Goal: Task Accomplishment & Management: Manage account settings

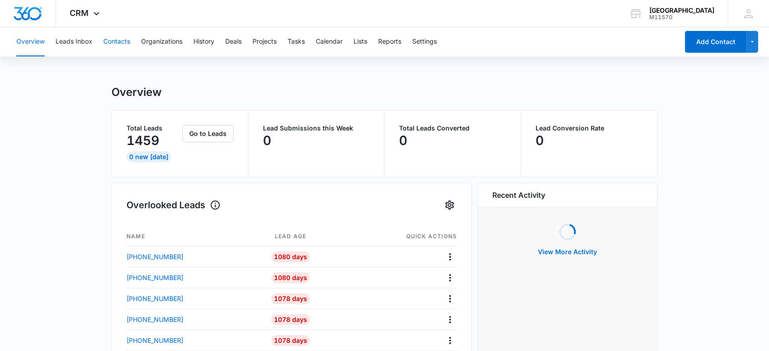
click at [118, 43] on button "Contacts" at bounding box center [116, 41] width 27 height 29
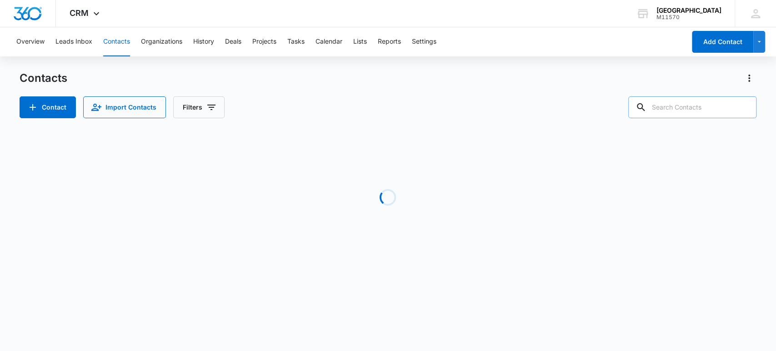
click at [673, 105] on input "text" at bounding box center [693, 107] width 128 height 22
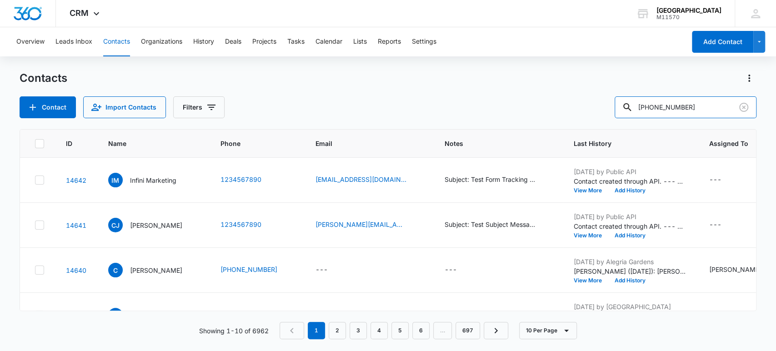
type input "[PHONE_NUMBER]"
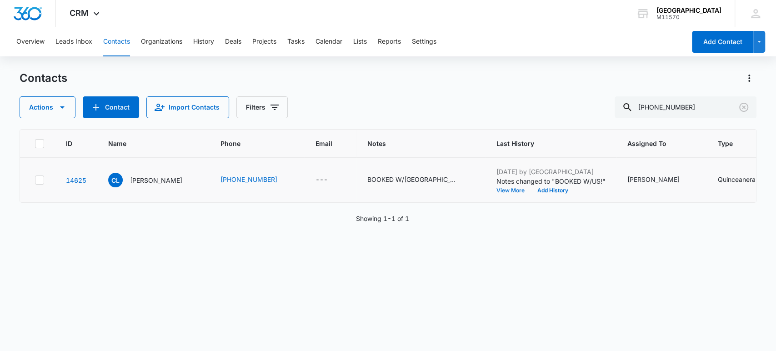
click at [497, 192] on button "View More" at bounding box center [514, 190] width 35 height 5
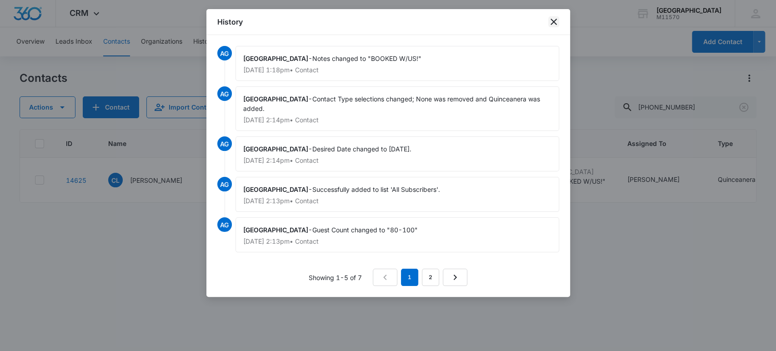
click at [553, 22] on icon "close" at bounding box center [554, 22] width 6 height 6
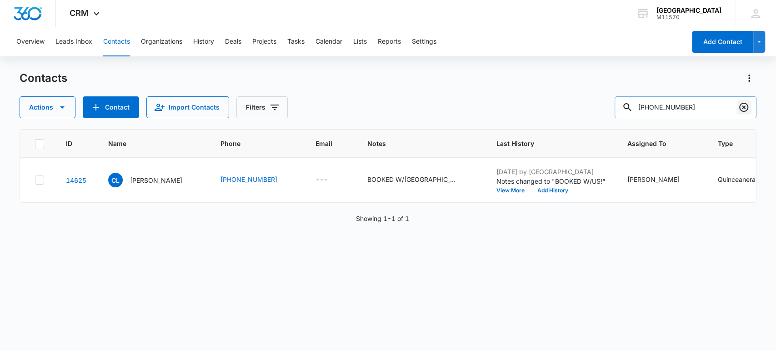
click at [745, 108] on icon "Clear" at bounding box center [744, 107] width 9 height 9
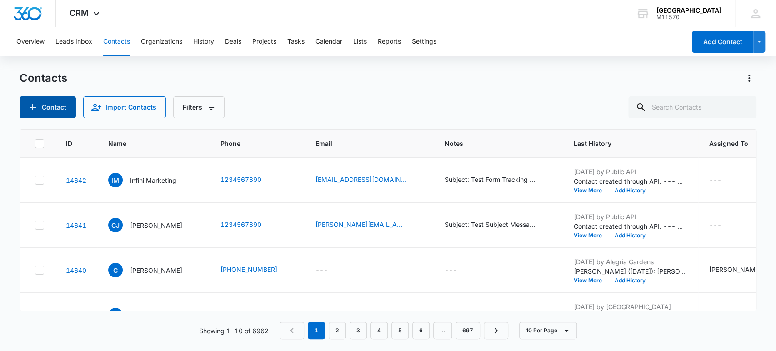
click at [50, 111] on button "Contact" at bounding box center [48, 107] width 56 height 22
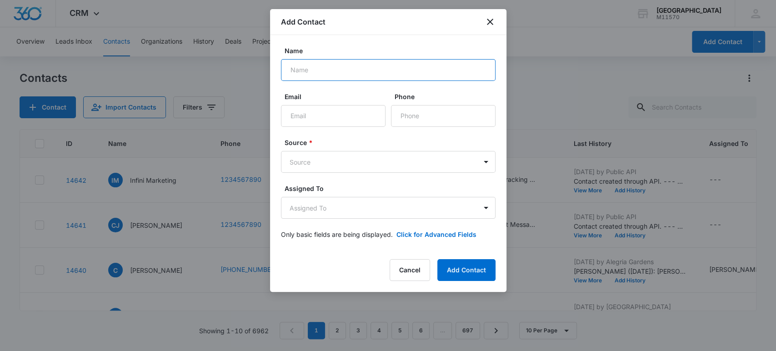
click at [314, 73] on input "Name" at bounding box center [388, 70] width 215 height 22
type input "Kayla"
click at [491, 20] on icon "close" at bounding box center [490, 22] width 6 height 6
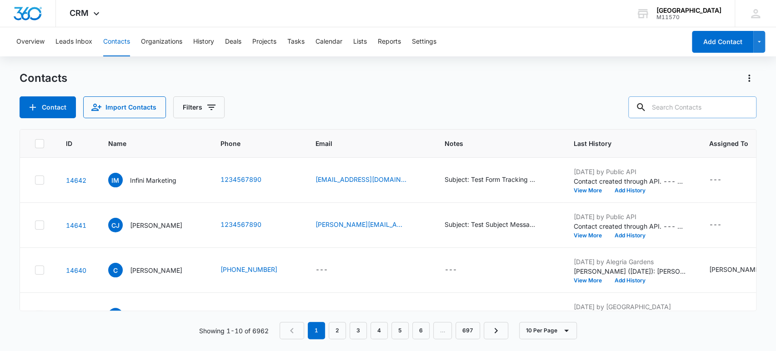
click at [670, 112] on input "text" at bounding box center [693, 107] width 128 height 22
type input "[PHONE_NUMBER]"
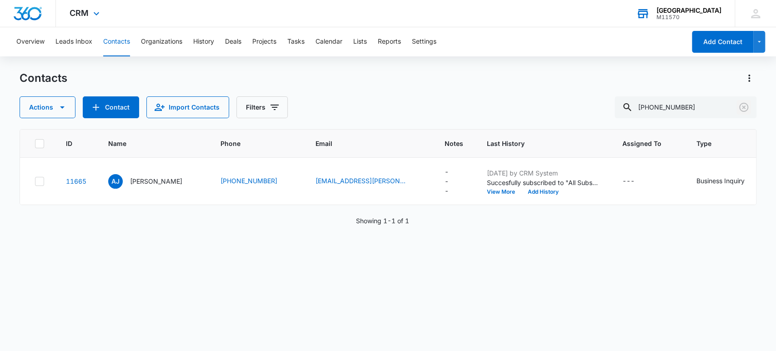
drag, startPoint x: 744, startPoint y: 108, endPoint x: 647, endPoint y: 3, distance: 142.9
click at [744, 109] on icon "Clear" at bounding box center [744, 107] width 11 height 11
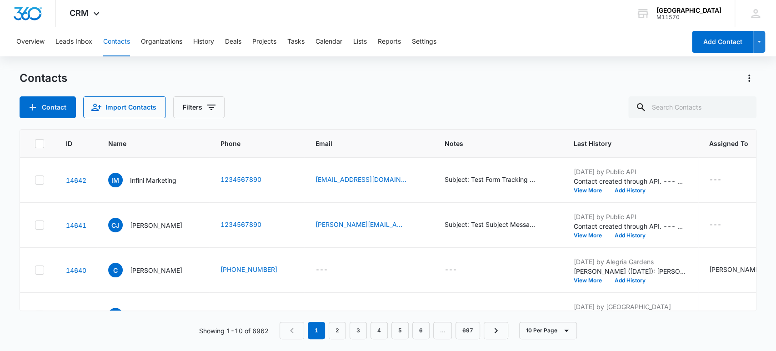
click at [288, 95] on div "Contacts Contact Import Contacts Filters" at bounding box center [389, 94] width 738 height 47
click at [289, 96] on div "Contacts Contact Import Contacts Filters" at bounding box center [389, 94] width 738 height 47
click at [312, 90] on div "Contacts Contact Import Contacts Filters" at bounding box center [389, 94] width 738 height 47
click at [673, 104] on input "text" at bounding box center [693, 107] width 128 height 22
click at [339, 109] on div "Contact Import Contacts Filters" at bounding box center [389, 107] width 738 height 22
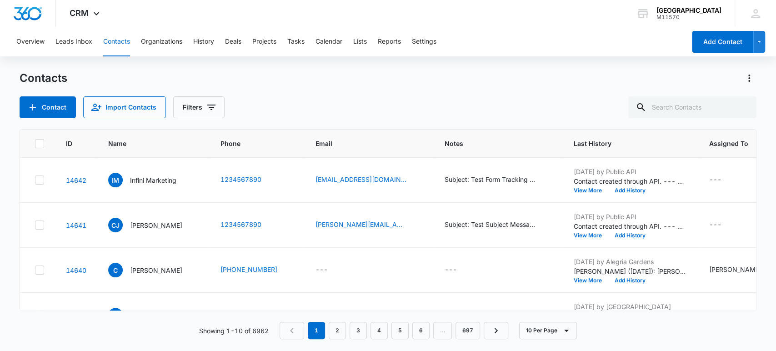
click at [297, 330] on nav "1 2 3 4 5 6 … 697" at bounding box center [394, 330] width 229 height 17
click at [121, 40] on button "Contacts" at bounding box center [116, 41] width 27 height 29
click at [322, 84] on div "Contacts" at bounding box center [389, 78] width 738 height 15
click at [292, 105] on div "Contact Import Contacts Filters" at bounding box center [389, 107] width 738 height 22
click at [274, 98] on div "Contact Import Contacts Filters" at bounding box center [389, 107] width 738 height 22
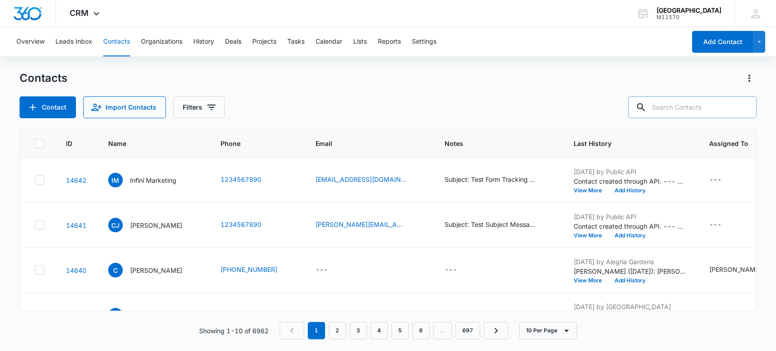
click at [673, 103] on input "text" at bounding box center [693, 107] width 128 height 22
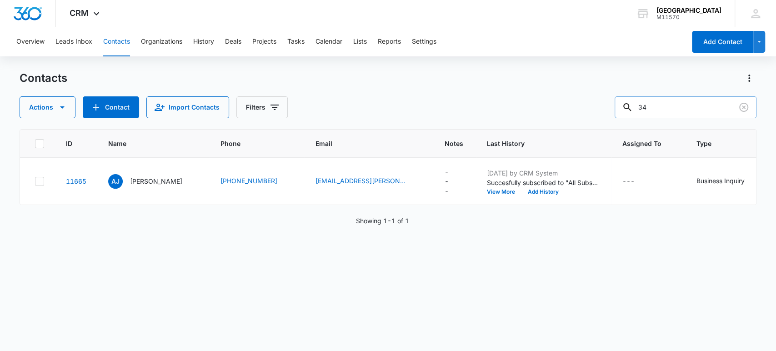
type input "3"
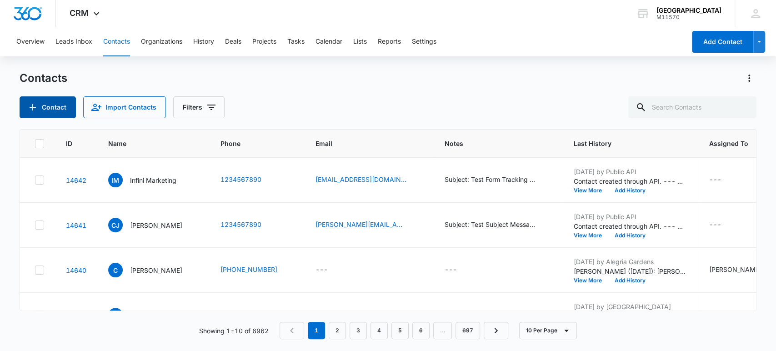
click at [51, 113] on button "Contact" at bounding box center [48, 107] width 56 height 22
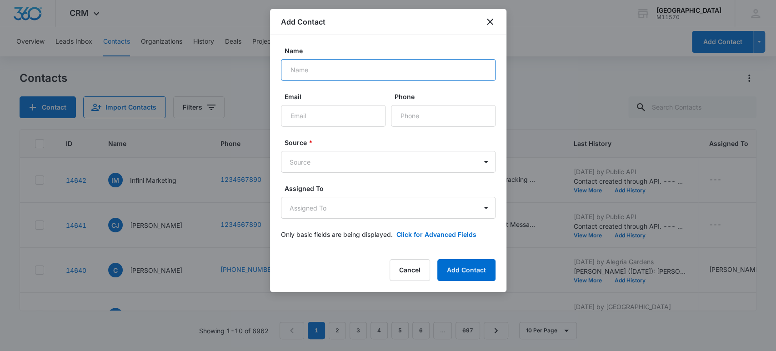
click at [309, 73] on input "Name" at bounding box center [388, 70] width 215 height 22
type input "Kayla"
click at [425, 118] on input "Phone" at bounding box center [443, 116] width 105 height 22
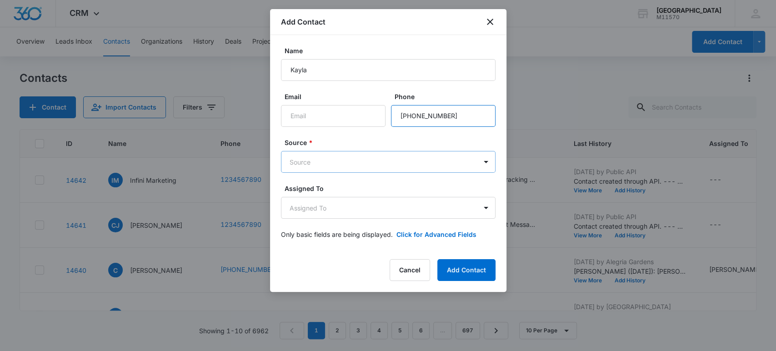
type input "[PHONE_NUMBER]"
click at [311, 159] on body "CRM Apps Reputation Websites Forms CRM Email Social Shop Payments POS Content A…" at bounding box center [388, 175] width 776 height 351
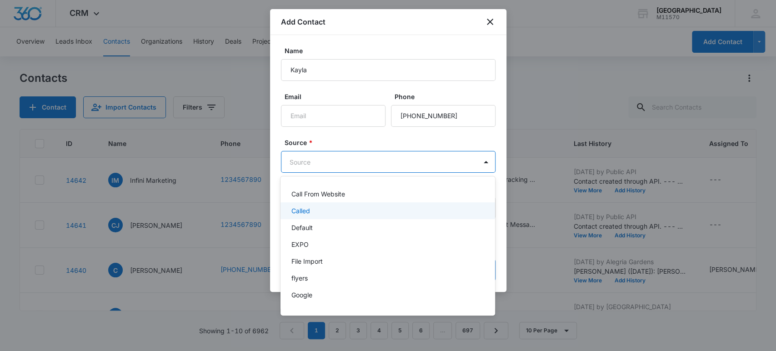
click at [311, 214] on div "Called" at bounding box center [387, 211] width 191 height 10
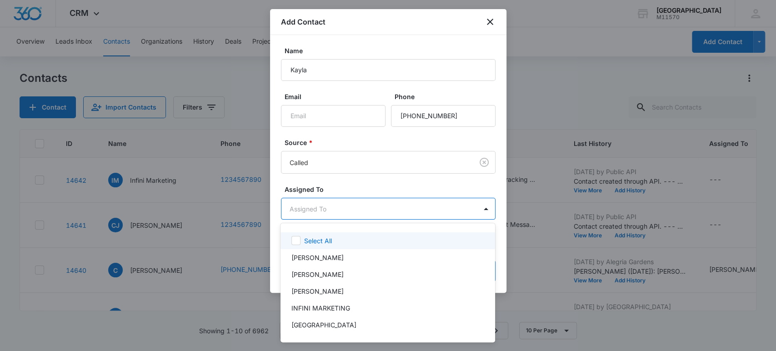
click at [309, 211] on body "CRM Apps Reputation Websites Forms CRM Email Social Shop Payments POS Content A…" at bounding box center [388, 175] width 776 height 351
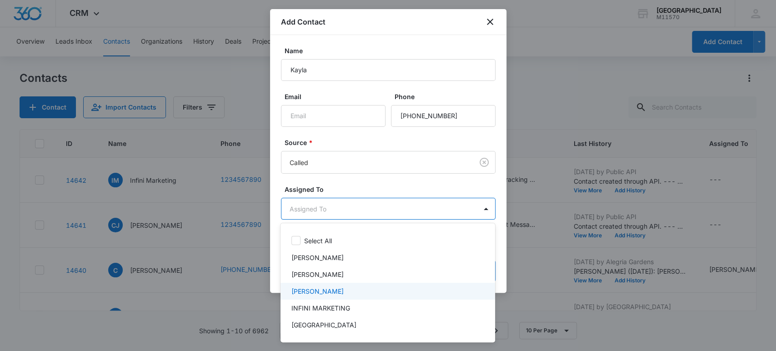
click at [329, 289] on p "[PERSON_NAME]" at bounding box center [318, 292] width 52 height 10
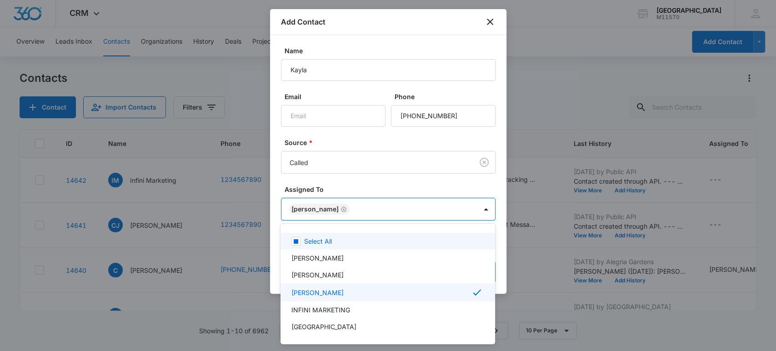
click at [312, 206] on div at bounding box center [388, 175] width 776 height 351
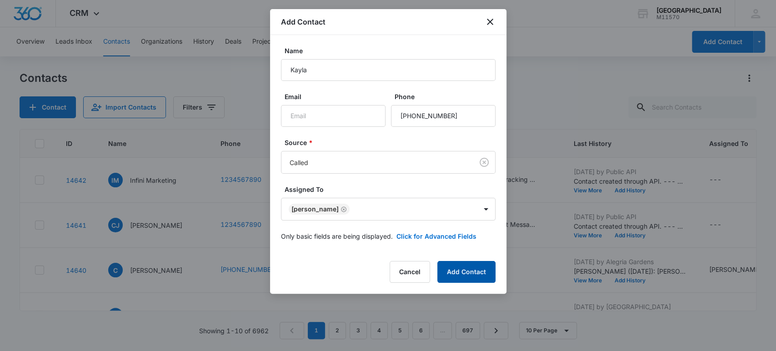
click at [465, 271] on button "Add Contact" at bounding box center [467, 272] width 58 height 22
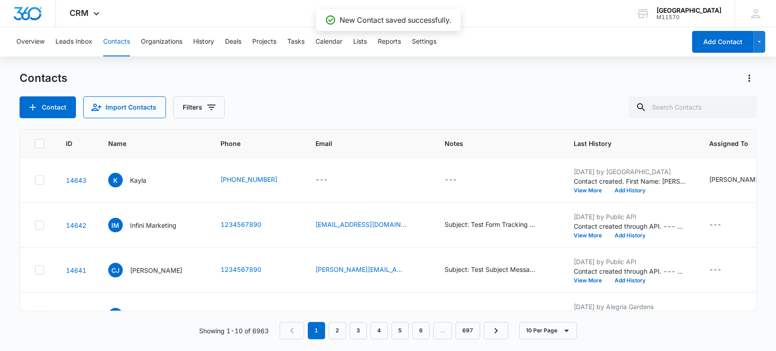
click at [459, 102] on div "Contact Import Contacts Filters" at bounding box center [389, 107] width 738 height 22
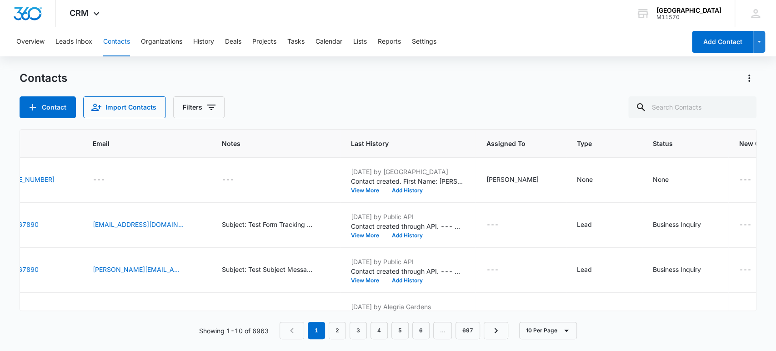
scroll to position [0, 565]
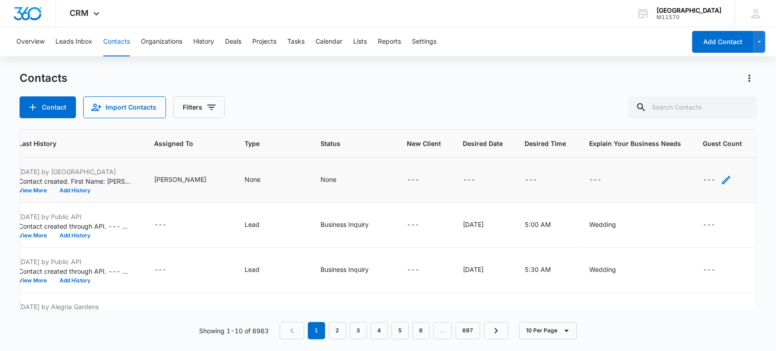
click at [721, 178] on icon "Guest Count - - Select to Edit Field" at bounding box center [726, 180] width 11 height 11
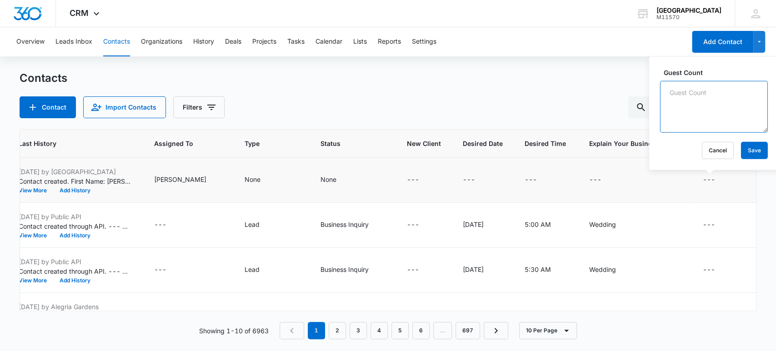
click at [682, 111] on textarea "Guest Count" at bounding box center [715, 107] width 108 height 52
type textarea "120"
click at [751, 152] on button "Save" at bounding box center [754, 150] width 27 height 17
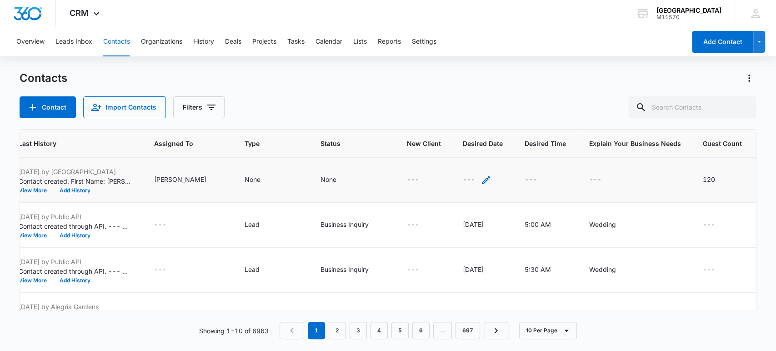
click at [481, 177] on icon "Desired Date - - Select to Edit Field" at bounding box center [486, 180] width 11 height 11
click at [429, 122] on input "Desired Date" at bounding box center [463, 122] width 115 height 22
type input "[DATE]"
click at [499, 150] on button "Save" at bounding box center [507, 150] width 27 height 17
click at [342, 180] on icon "Status - None - Select to Edit Field" at bounding box center [347, 180] width 11 height 11
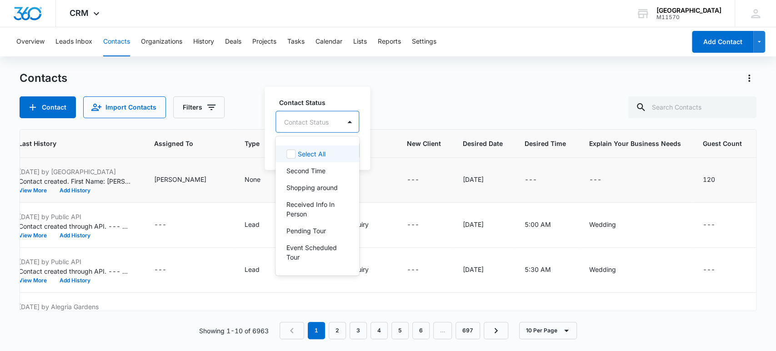
click at [352, 126] on div at bounding box center [350, 122] width 15 height 15
click at [328, 188] on p "Shopping around" at bounding box center [312, 188] width 51 height 10
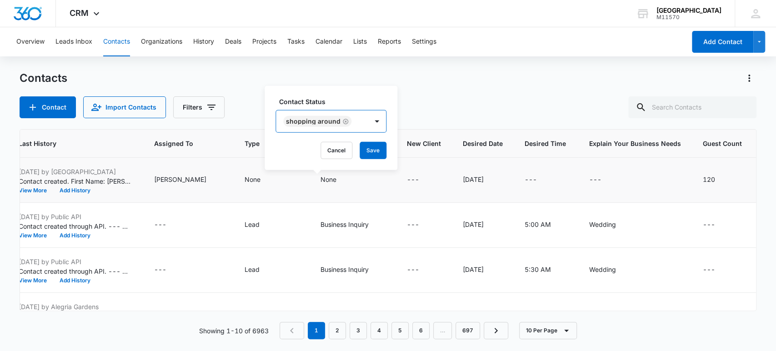
click at [317, 120] on div "Shopping around" at bounding box center [313, 121] width 55 height 6
click at [370, 149] on button "Save" at bounding box center [373, 150] width 27 height 17
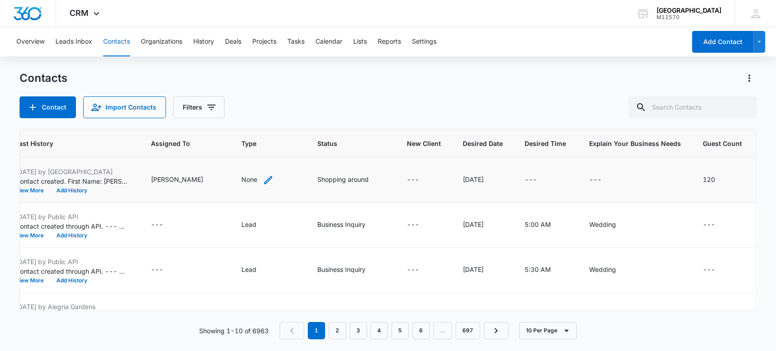
click at [263, 180] on icon "Type - None - Select to Edit Field" at bounding box center [268, 180] width 11 height 11
click at [276, 123] on div at bounding box center [271, 122] width 15 height 15
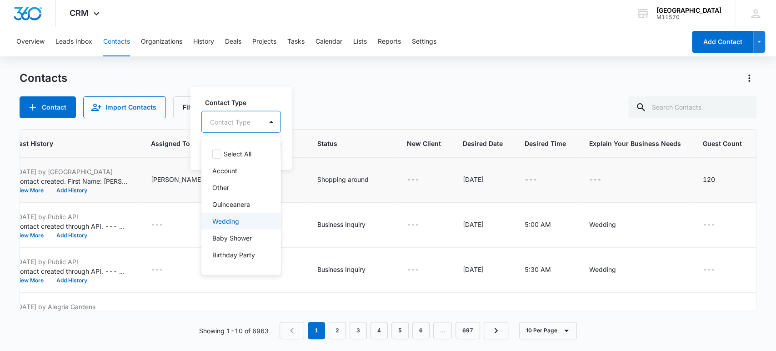
click at [227, 220] on p "Wedding" at bounding box center [225, 222] width 27 height 10
click at [229, 123] on div "Wedding" at bounding box center [225, 121] width 27 height 6
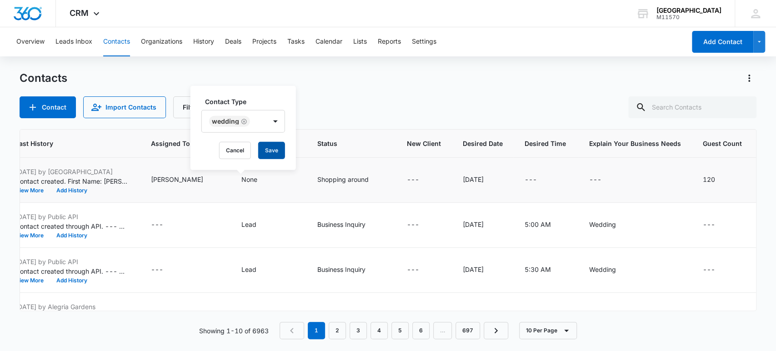
drag, startPoint x: 275, startPoint y: 155, endPoint x: 282, endPoint y: 162, distance: 9.6
click at [275, 156] on button "Save" at bounding box center [271, 150] width 27 height 17
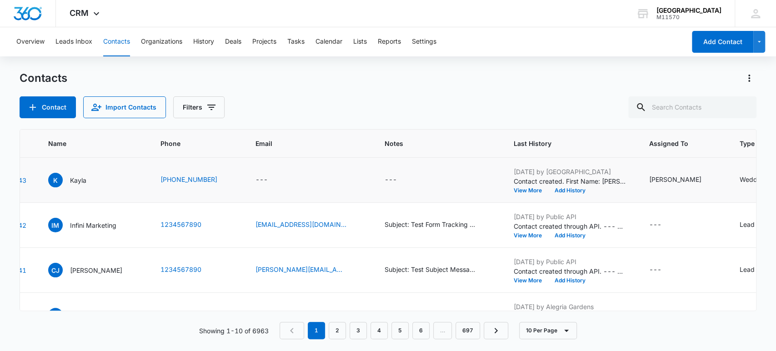
scroll to position [0, 0]
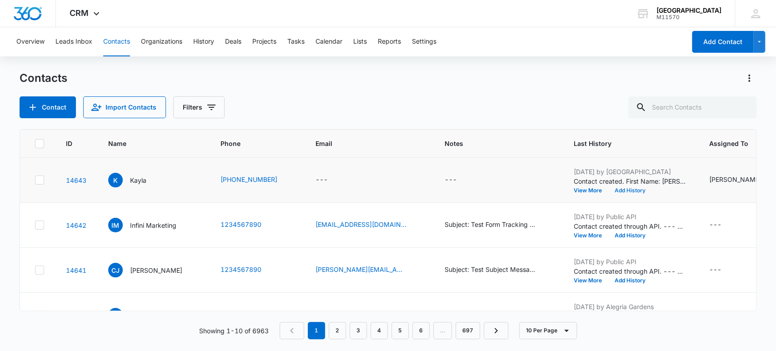
click at [621, 192] on button "Add History" at bounding box center [631, 190] width 44 height 5
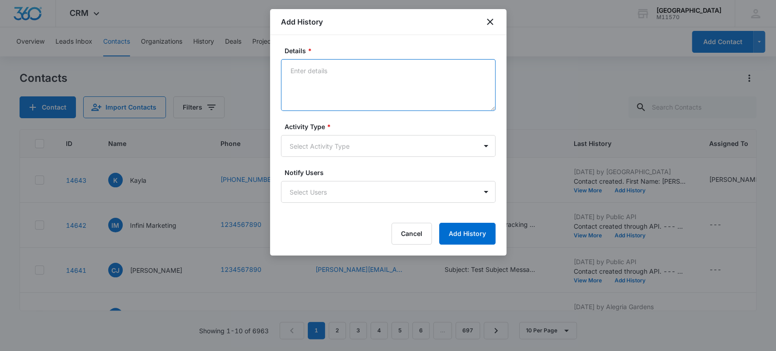
click at [313, 82] on textarea "Details *" at bounding box center [388, 85] width 215 height 52
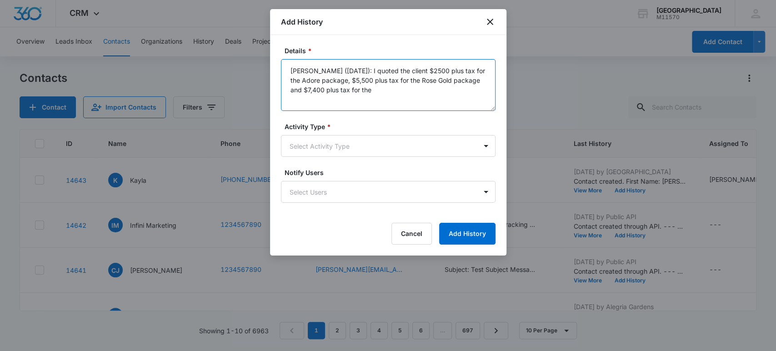
click at [368, 97] on textarea "[PERSON_NAME] ([DATE]): I quoted the client $2500 plus tax for the Adore packag…" at bounding box center [388, 85] width 215 height 52
click at [342, 90] on textarea "[PERSON_NAME] ([DATE]): I quoted the client $2500 plus tax for the Adore packag…" at bounding box center [388, 85] width 215 height 52
click at [364, 87] on textarea "[PERSON_NAME] ([DATE]): I quoted the client $2500 plus tax for the Adore packag…" at bounding box center [388, 85] width 215 height 52
type textarea "[PERSON_NAME] ([DATE]): I quoted the client $2500 plus tax for the Adore packag…"
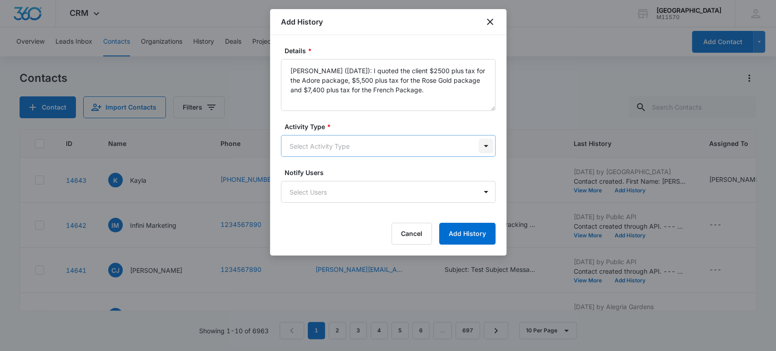
click at [484, 143] on body "CRM Apps Reputation Websites Forms CRM Email Social Shop Payments POS Content A…" at bounding box center [388, 175] width 776 height 351
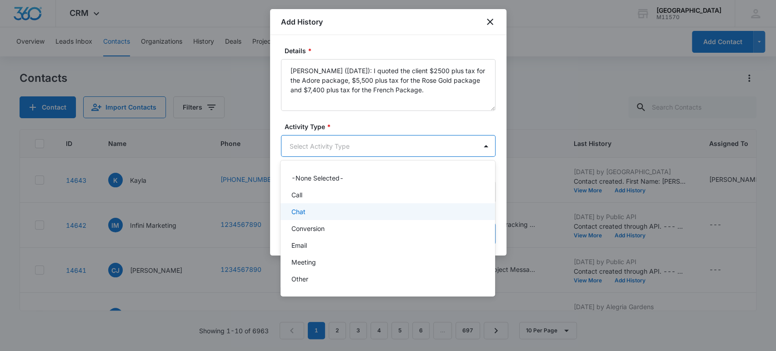
click at [303, 211] on p "Chat" at bounding box center [299, 212] width 14 height 10
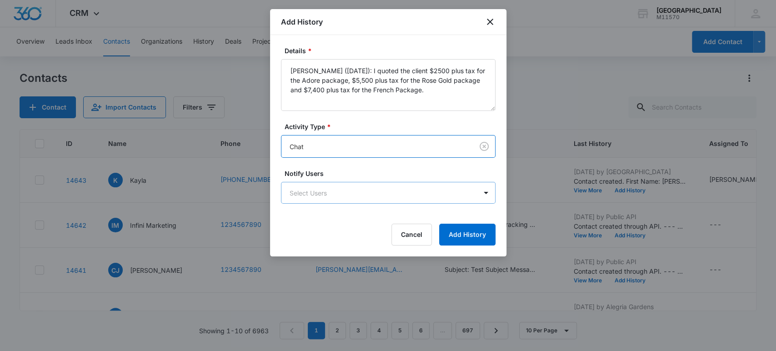
click at [307, 195] on body "CRM Apps Reputation Websites Forms CRM Email Social Shop Payments POS Content A…" at bounding box center [388, 175] width 776 height 351
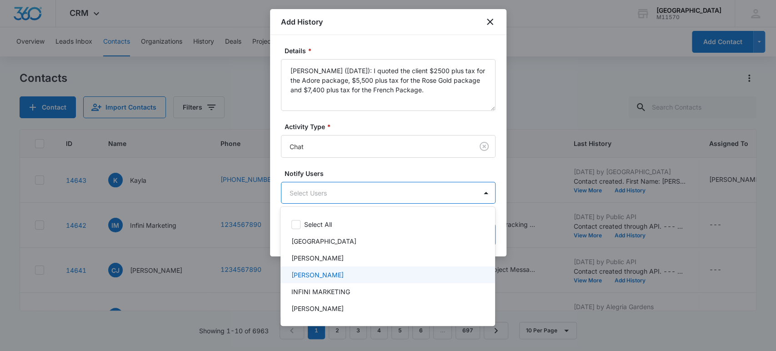
click at [323, 277] on p "[PERSON_NAME]" at bounding box center [318, 275] width 52 height 10
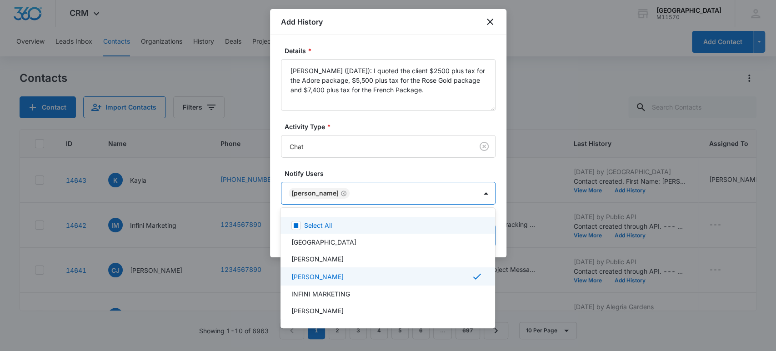
click at [309, 192] on div at bounding box center [388, 175] width 776 height 351
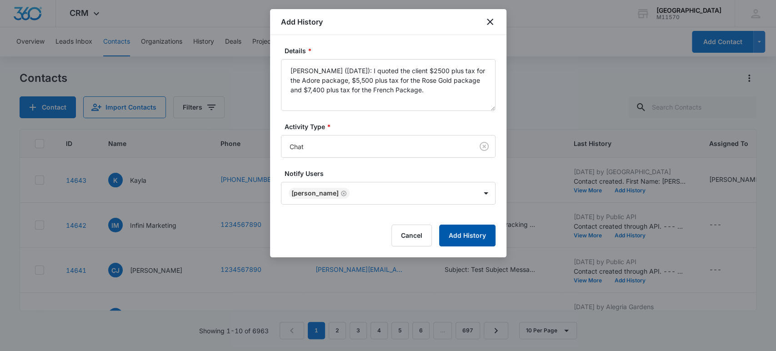
click at [465, 230] on button "Add History" at bounding box center [467, 236] width 56 height 22
